Goal: Information Seeking & Learning: Learn about a topic

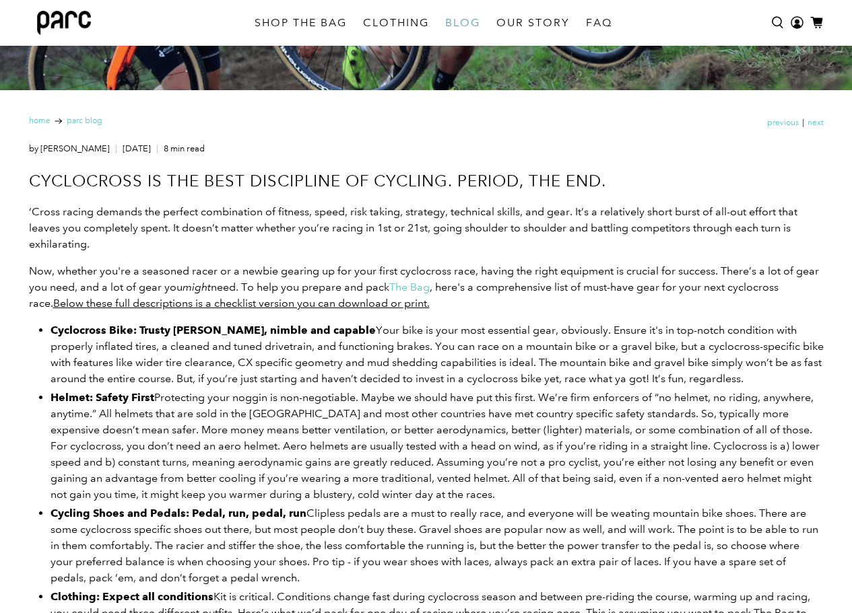
scroll to position [553, 0]
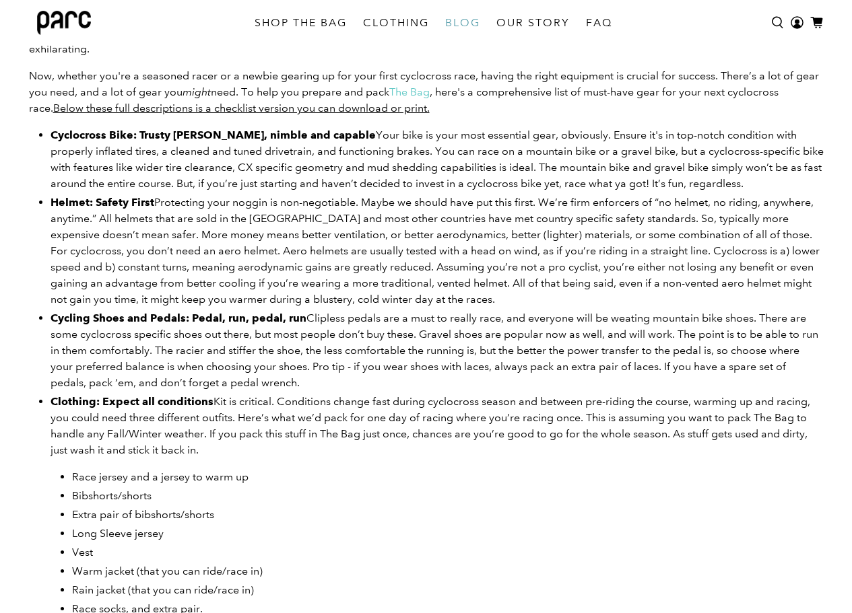
click at [353, 151] on span "Your bike is your most essential gear, obviously. Ensure it's in top-notch cond…" at bounding box center [436, 159] width 773 height 61
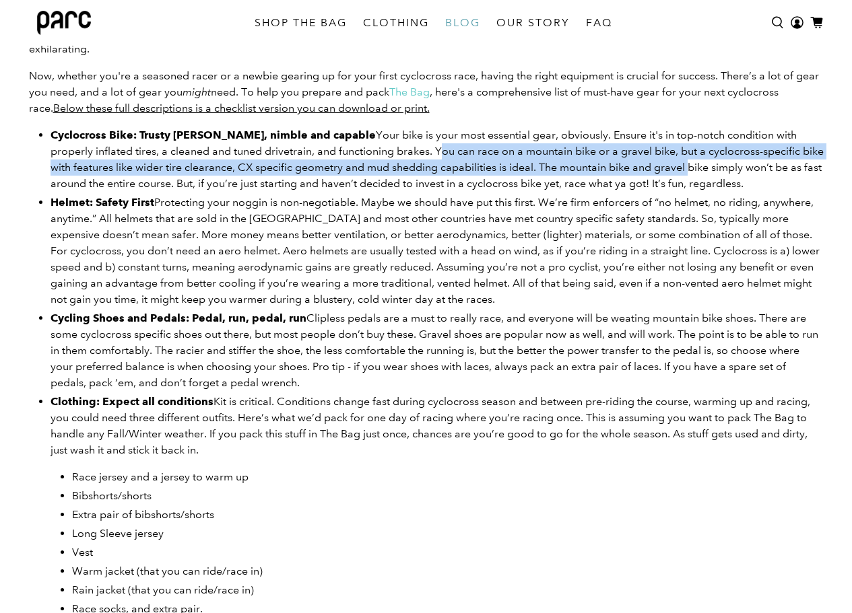
drag, startPoint x: 353, startPoint y: 151, endPoint x: 613, endPoint y: 166, distance: 261.0
click at [613, 166] on span "Your bike is your most essential gear, obviously. Ensure it's in top-notch cond…" at bounding box center [436, 159] width 773 height 61
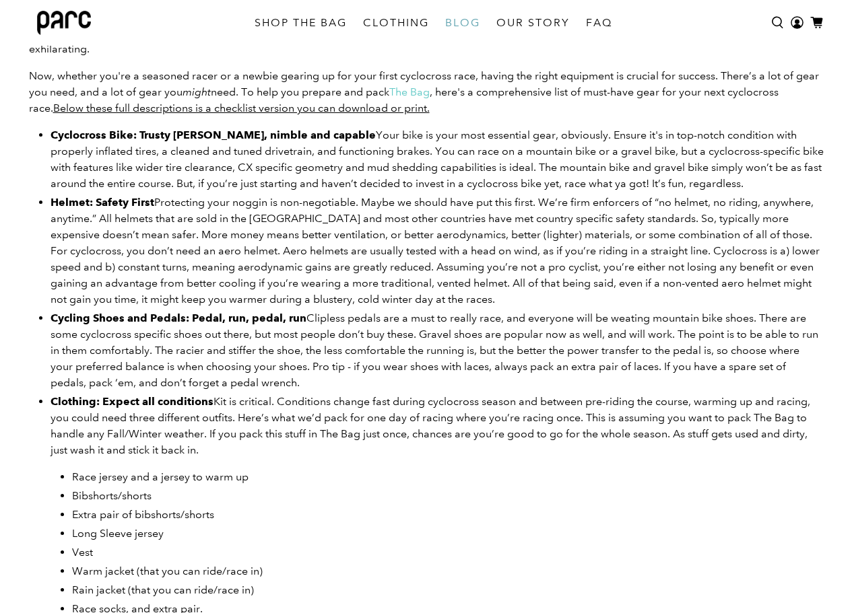
click at [483, 168] on span "Your bike is your most essential gear, obviously. Ensure it's in top-notch cond…" at bounding box center [436, 159] width 773 height 61
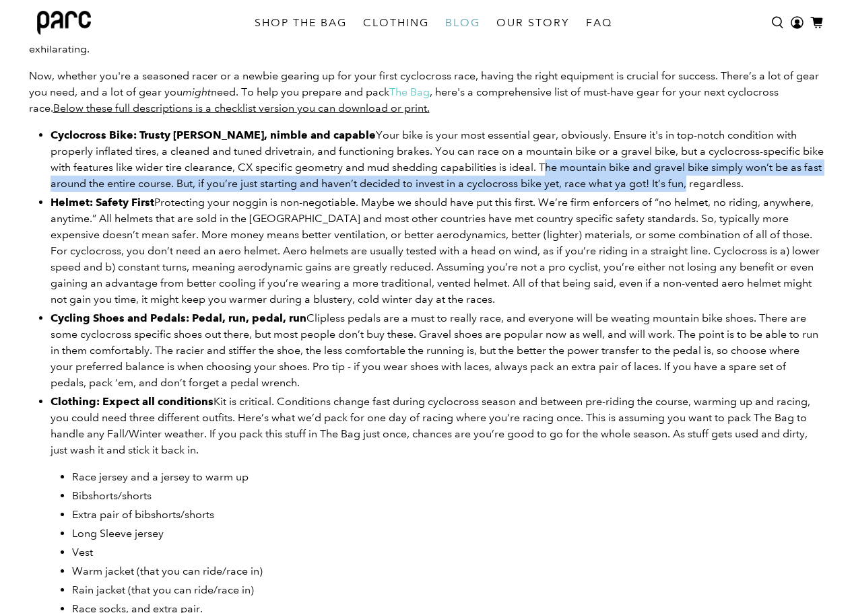
drag, startPoint x: 483, startPoint y: 168, endPoint x: 646, endPoint y: 186, distance: 163.2
click at [646, 186] on span "Your bike is your most essential gear, obviously. Ensure it's in top-notch cond…" at bounding box center [436, 159] width 773 height 61
click at [658, 186] on span "Your bike is your most essential gear, obviously. Ensure it's in top-notch cond…" at bounding box center [436, 159] width 773 height 61
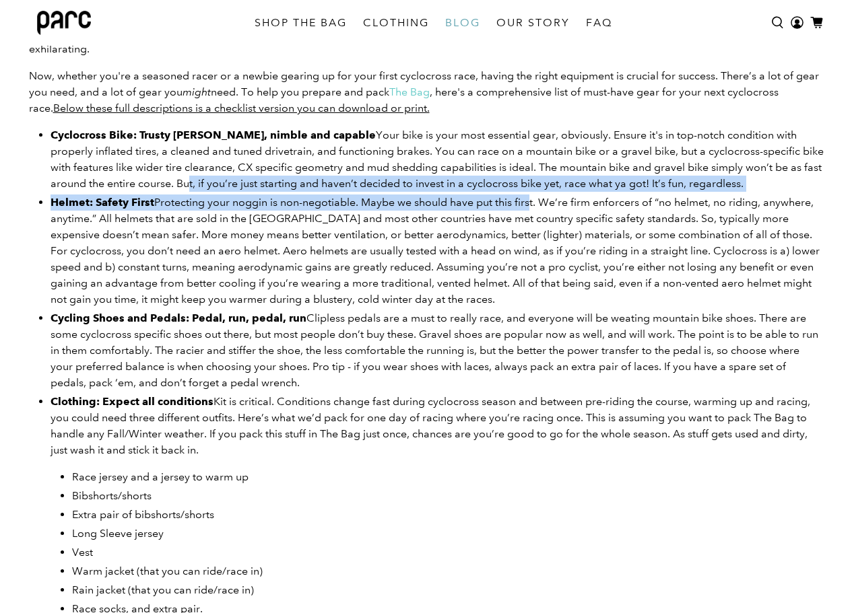
drag, startPoint x: 125, startPoint y: 180, endPoint x: 564, endPoint y: 203, distance: 440.2
click at [563, 203] on ul "Cyclocross Bike: Trusty [PERSON_NAME], nimble and capable Your bike is your mos…" at bounding box center [436, 292] width 773 height 331
click at [561, 190] on span "Your bike is your most essential gear, obviously. Ensure it's in top-notch cond…" at bounding box center [436, 159] width 773 height 61
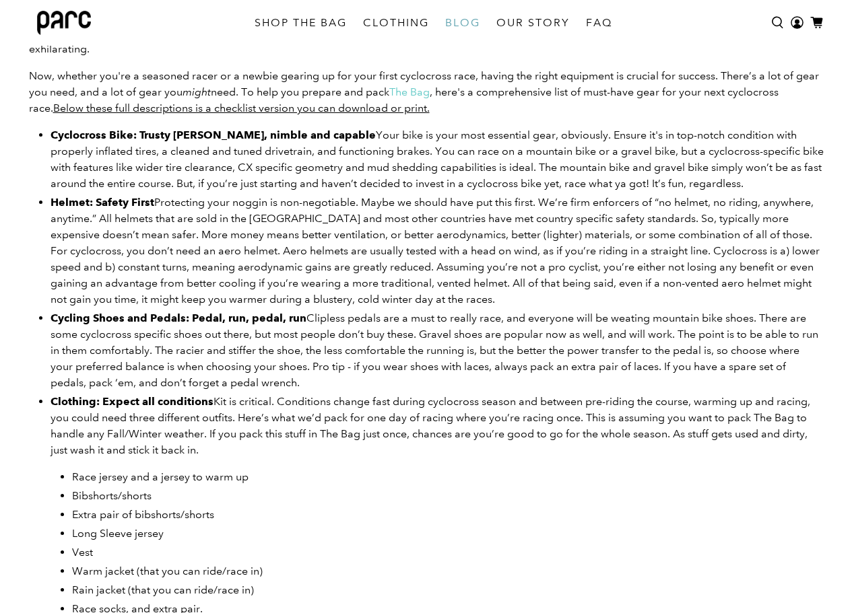
click at [544, 371] on span "Clipless pedals are a must to really race, and everyone will be weating mountai…" at bounding box center [433, 350] width 767 height 77
drag, startPoint x: 544, startPoint y: 371, endPoint x: 657, endPoint y: 371, distance: 113.1
click at [657, 371] on span "Clipless pedals are a must to really race, and everyone will be weating mountai…" at bounding box center [433, 350] width 767 height 77
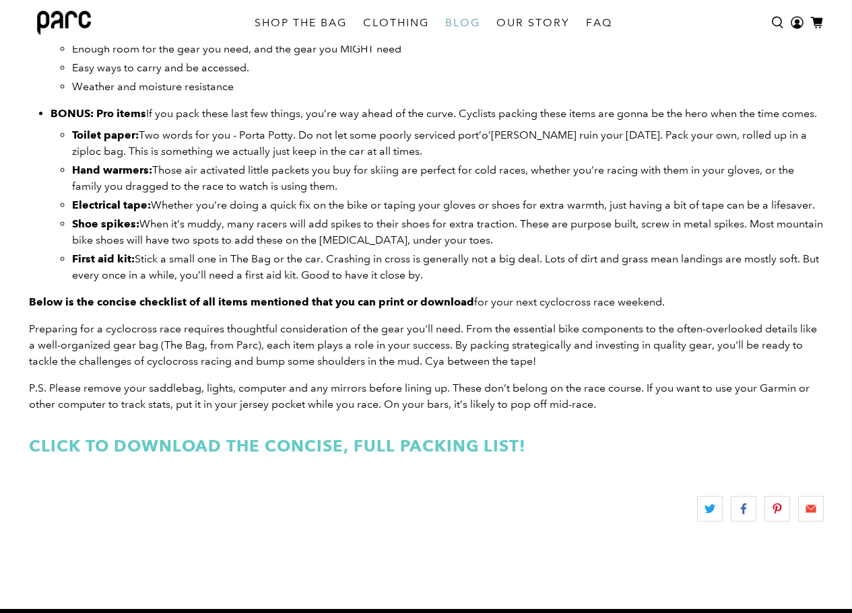
scroll to position [2074, 0]
